Goal: Entertainment & Leisure: Consume media (video, audio)

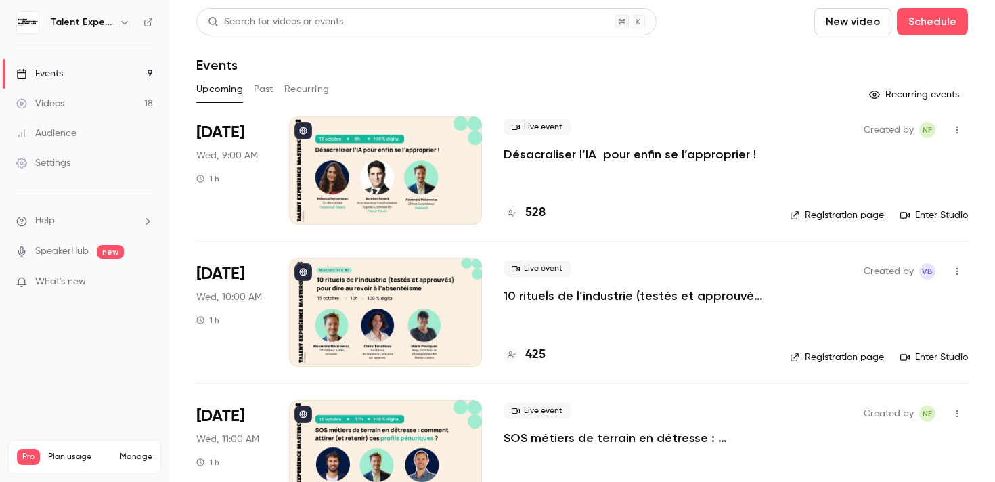
click at [76, 97] on link "Videos 18" at bounding box center [84, 104] width 169 height 30
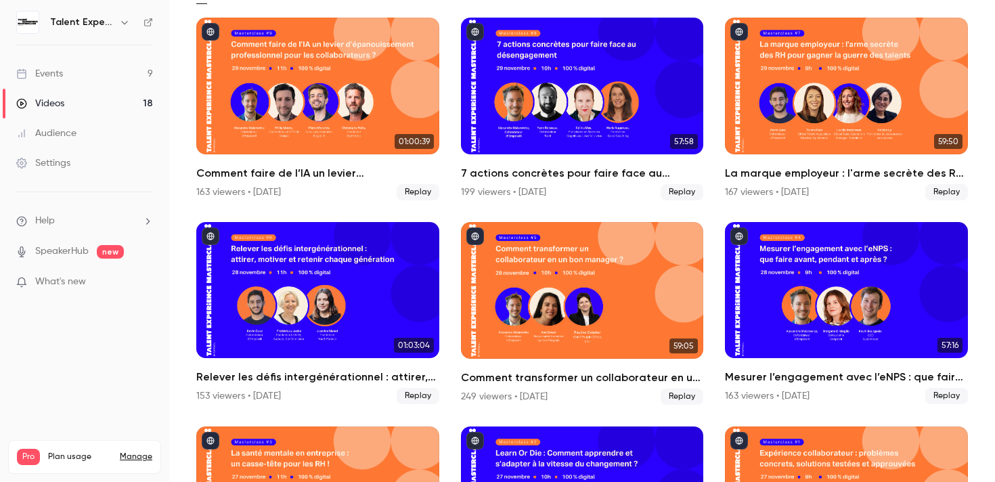
scroll to position [97, 0]
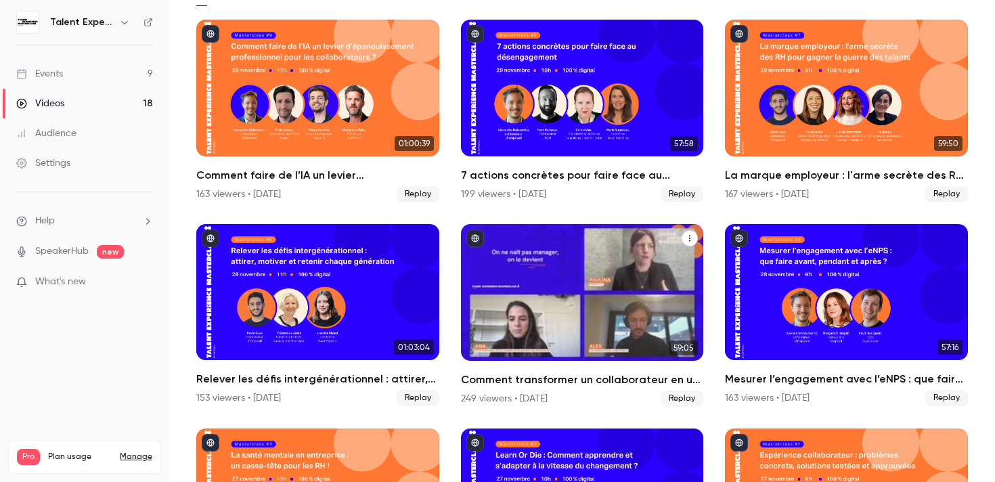
click at [538, 316] on div "Comment transformer un collaborateur en un bon manager ?" at bounding box center [582, 292] width 243 height 137
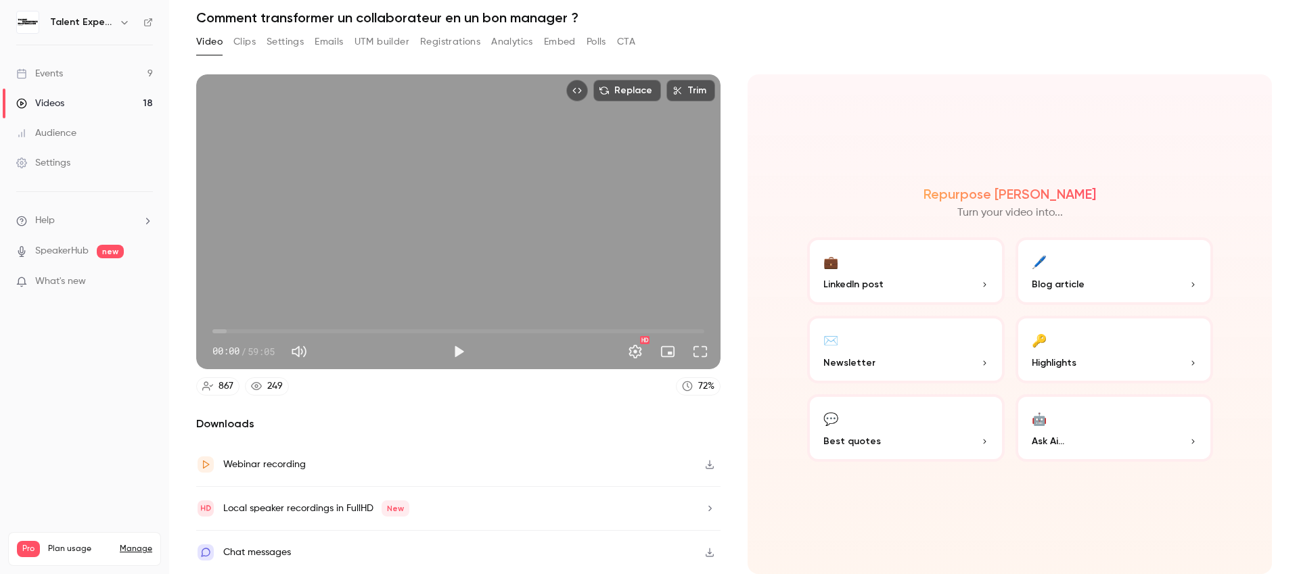
scroll to position [44, 0]
